Goal: Information Seeking & Learning: Compare options

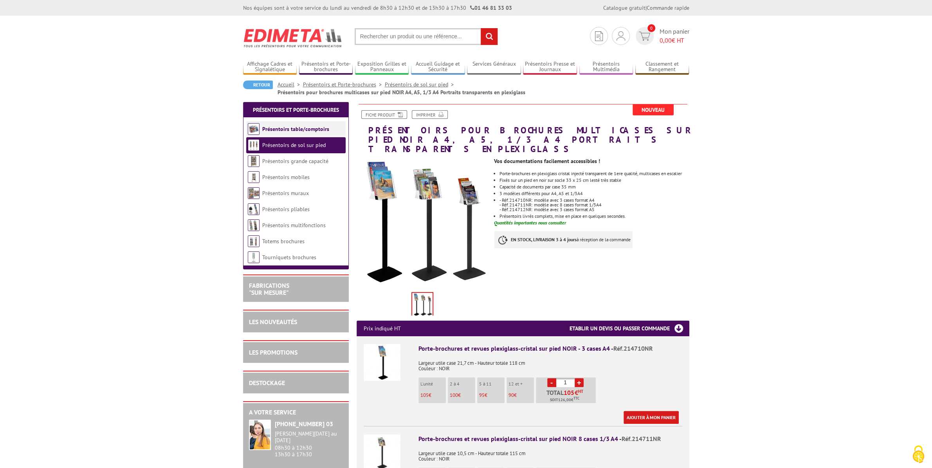
click at [310, 132] on link "Présentoirs table/comptoirs" at bounding box center [295, 129] width 67 height 7
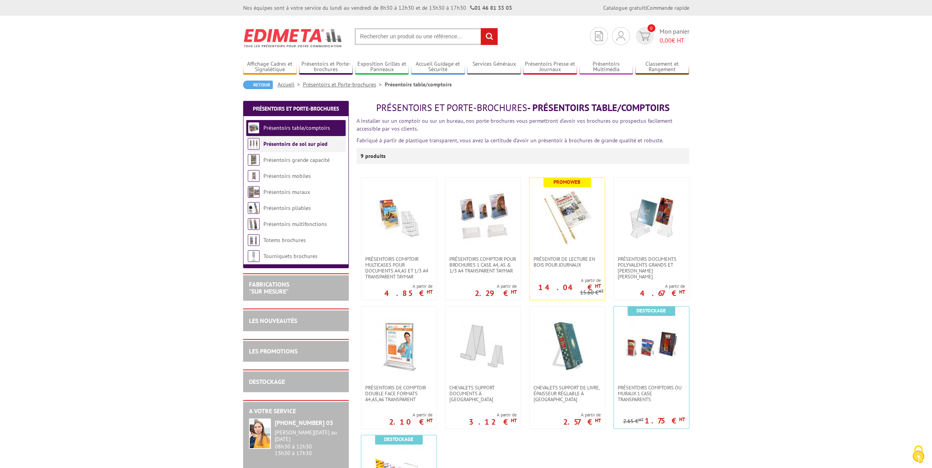
click at [296, 142] on link "Présentoirs de sol sur pied" at bounding box center [295, 144] width 64 height 7
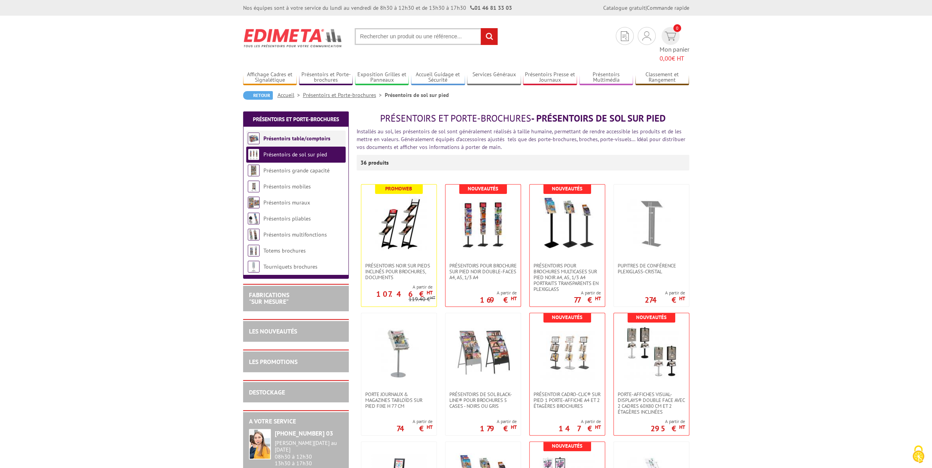
click at [325, 135] on link "Présentoirs table/comptoirs" at bounding box center [296, 138] width 67 height 7
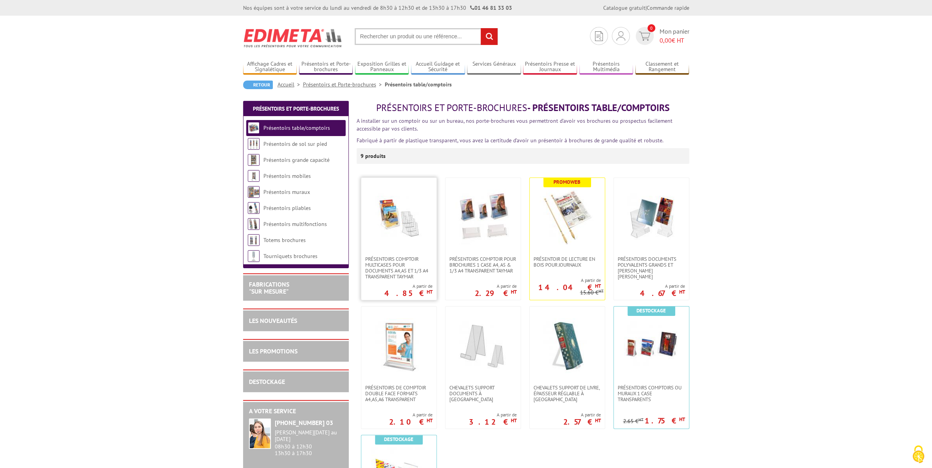
click at [404, 220] on img at bounding box center [398, 217] width 55 height 55
click at [496, 239] on img at bounding box center [483, 217] width 55 height 55
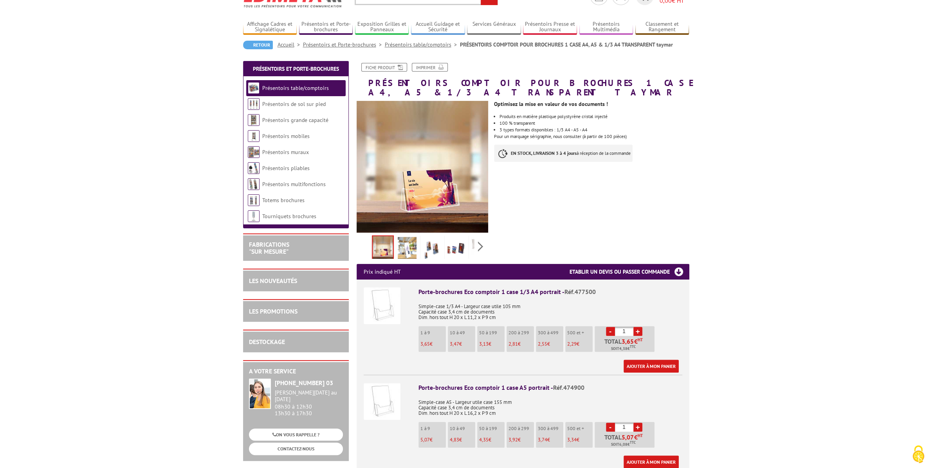
scroll to position [40, 0]
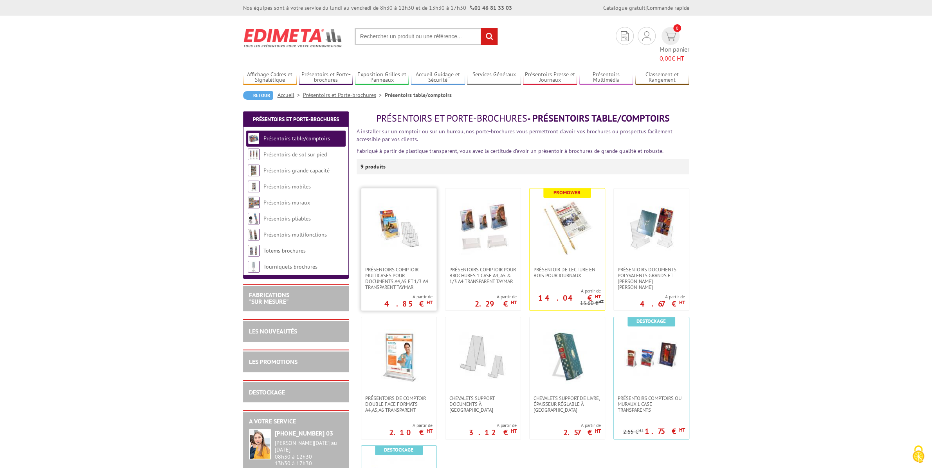
click at [399, 229] on img at bounding box center [398, 227] width 55 height 55
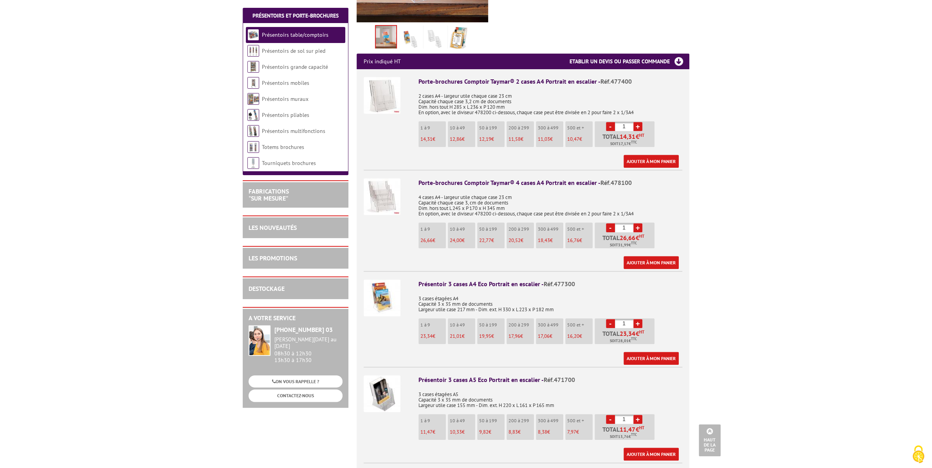
scroll to position [258, 0]
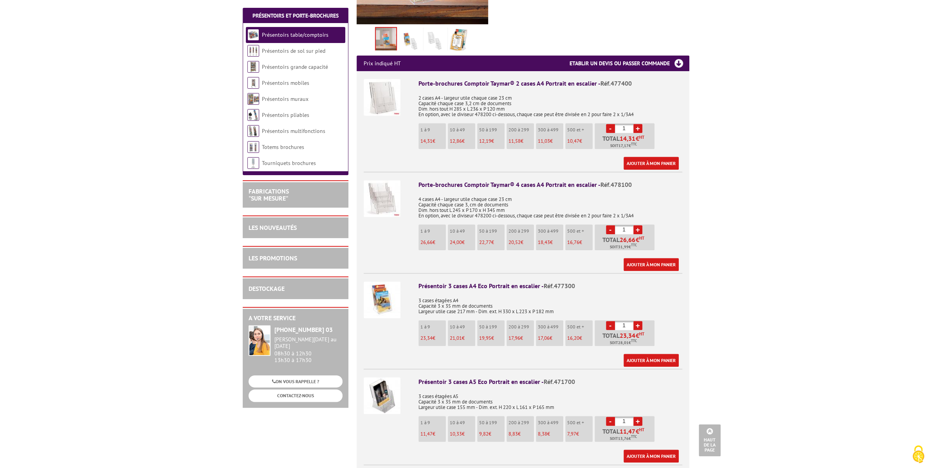
click at [433, 432] on p "11,47 €" at bounding box center [432, 434] width 25 height 5
